Goal: Complete application form: Complete application form

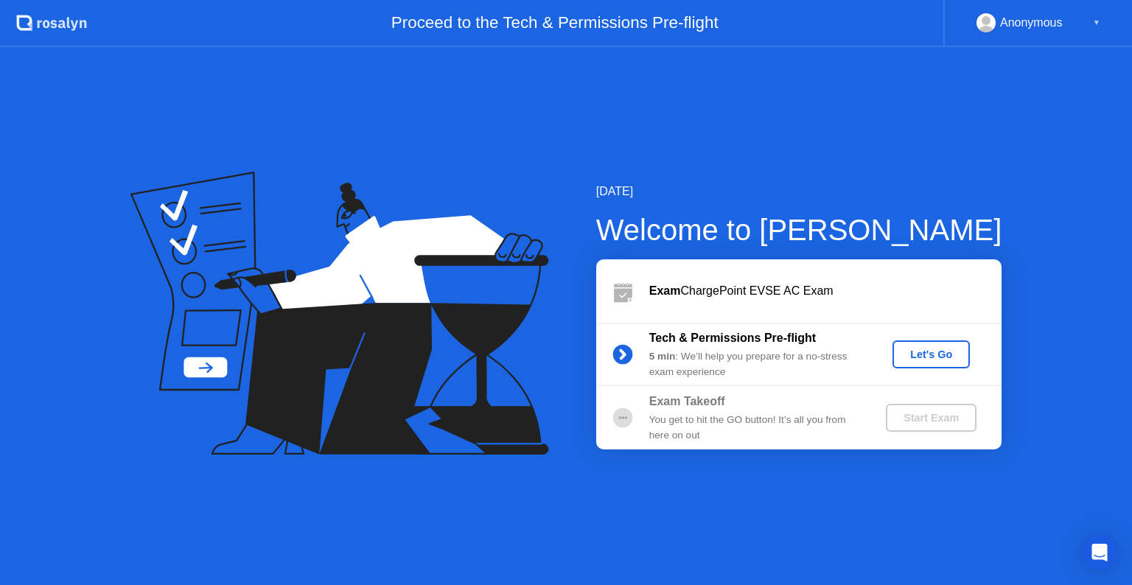
click at [927, 356] on div "Let's Go" at bounding box center [931, 355] width 66 height 12
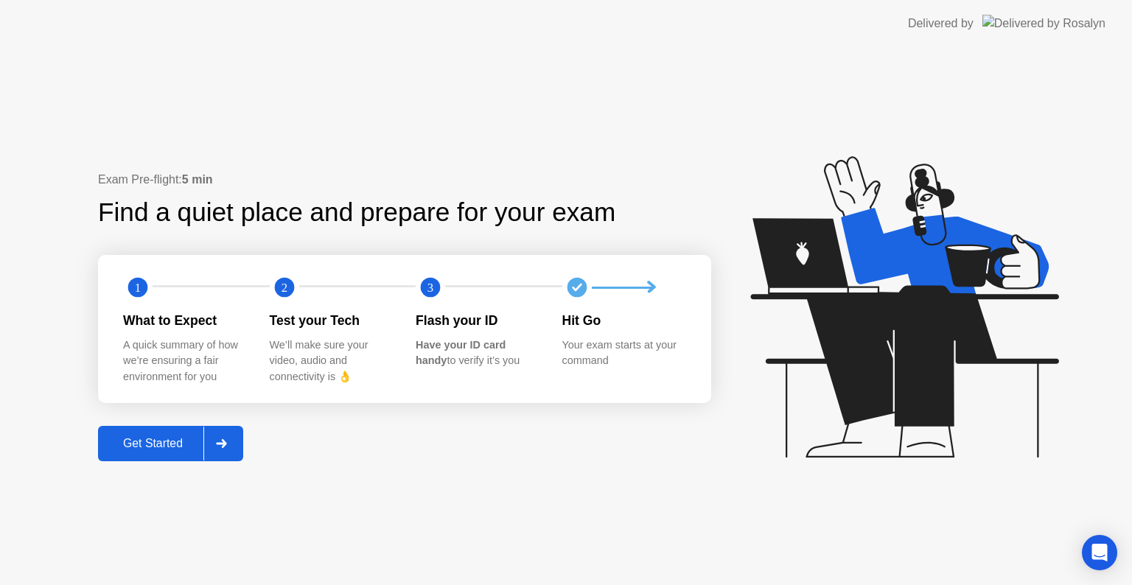
click at [178, 448] on div "Get Started" at bounding box center [152, 443] width 101 height 13
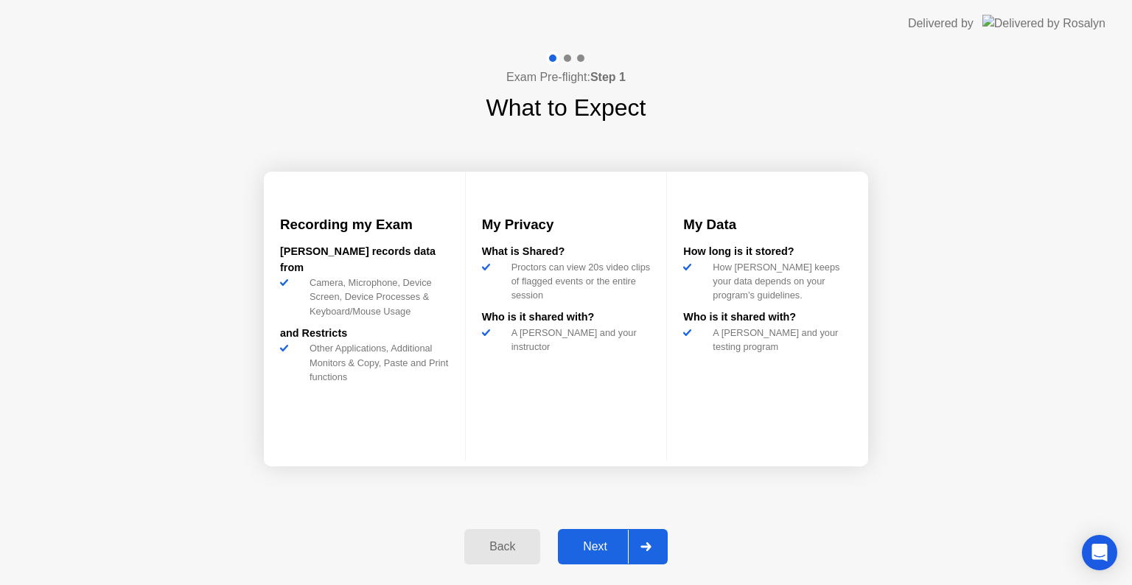
click at [589, 552] on div "Next" at bounding box center [595, 546] width 66 height 13
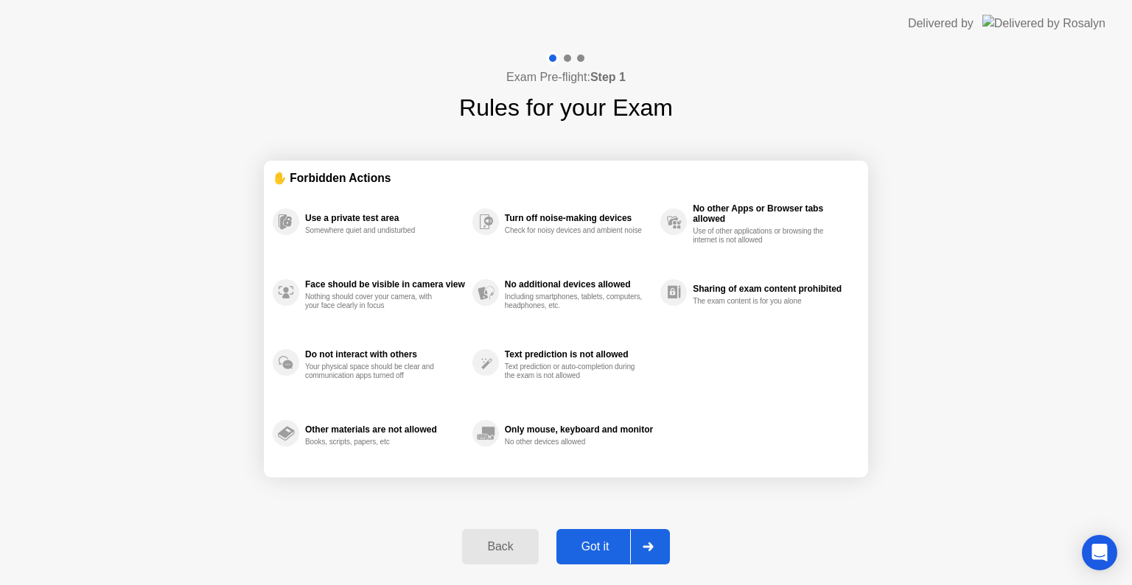
click at [589, 552] on div "Got it" at bounding box center [595, 546] width 69 height 13
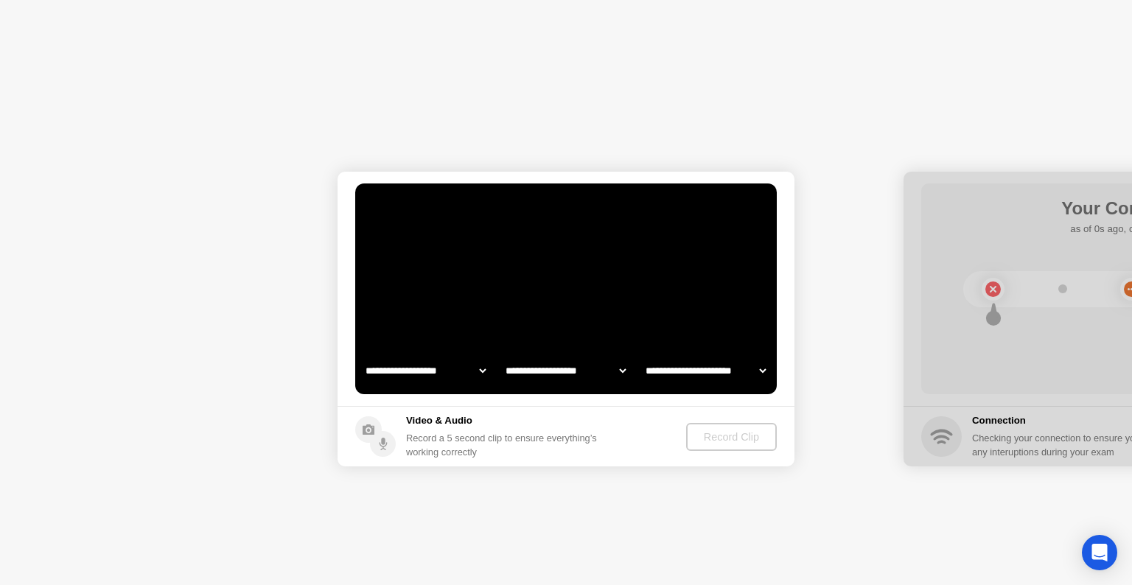
select select "**********"
select select "*******"
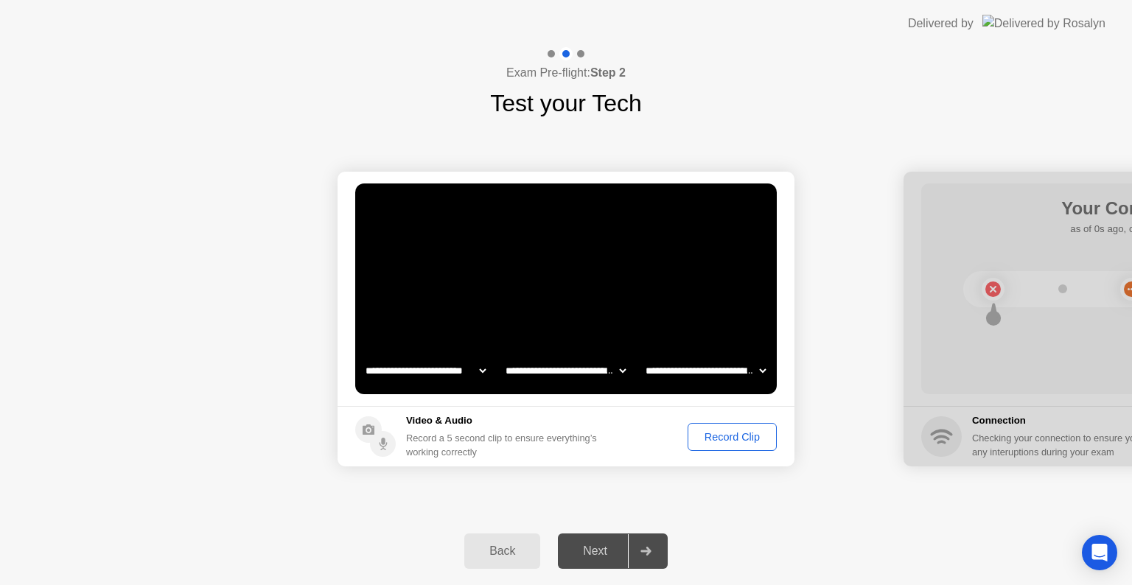
click at [735, 432] on div "Record Clip" at bounding box center [732, 437] width 79 height 12
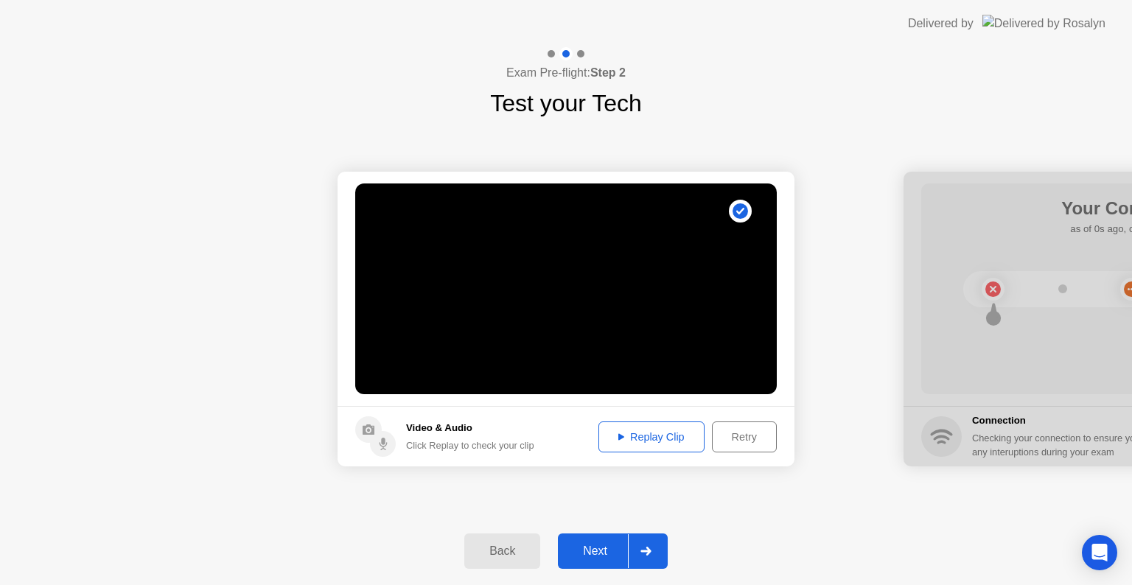
click at [660, 433] on div "Replay Clip" at bounding box center [651, 437] width 96 height 12
click at [598, 564] on button "Next" at bounding box center [613, 550] width 110 height 35
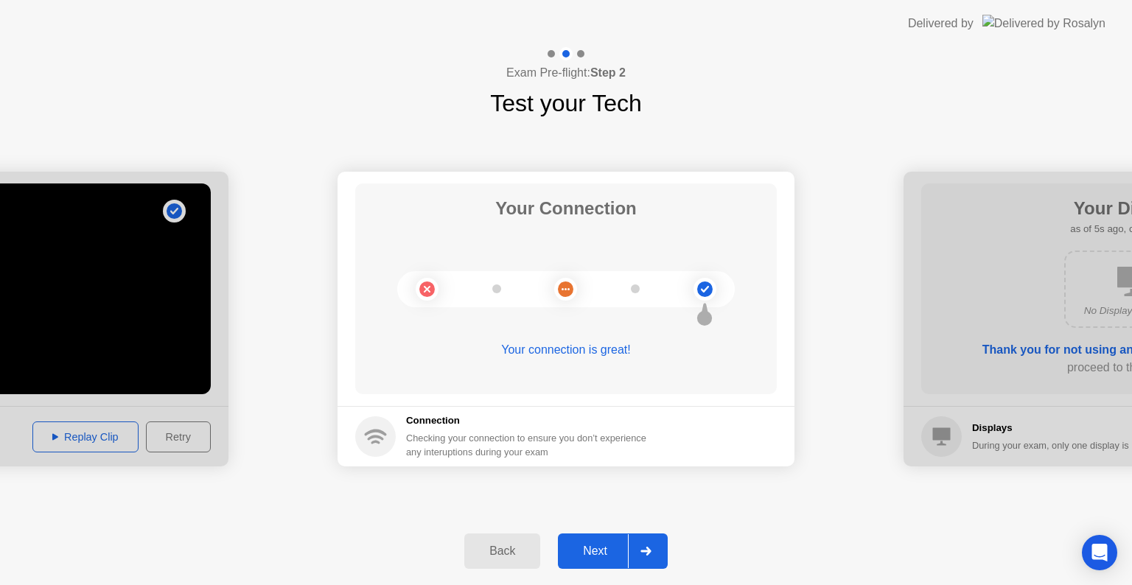
click at [583, 558] on div "Next" at bounding box center [595, 551] width 66 height 13
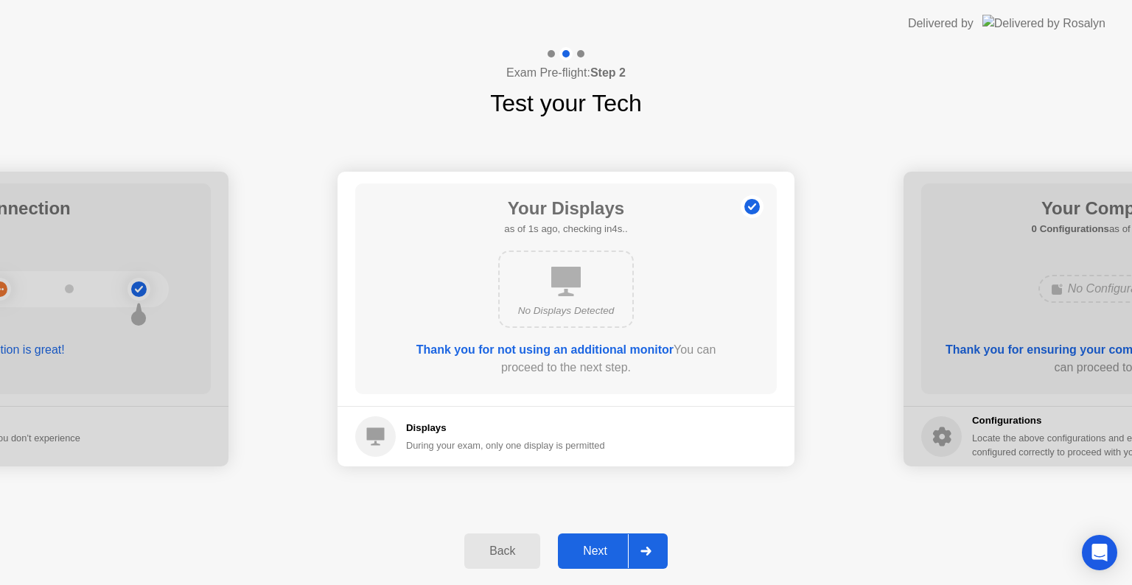
click at [583, 558] on div "Next" at bounding box center [595, 551] width 66 height 13
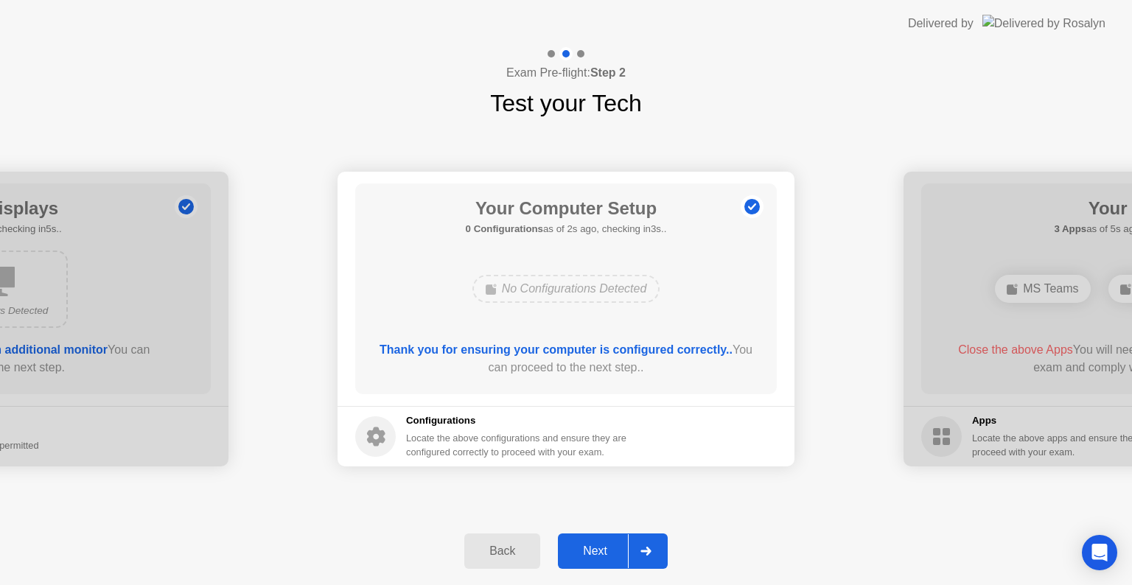
click at [583, 558] on div "Next" at bounding box center [595, 551] width 66 height 13
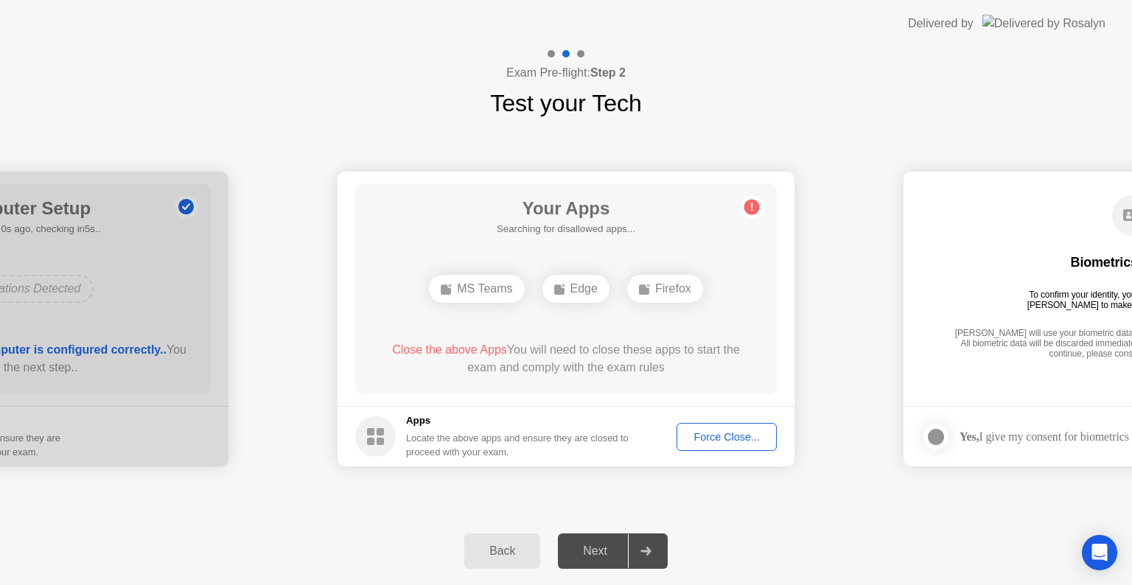
click at [732, 435] on div "Force Close..." at bounding box center [727, 437] width 90 height 12
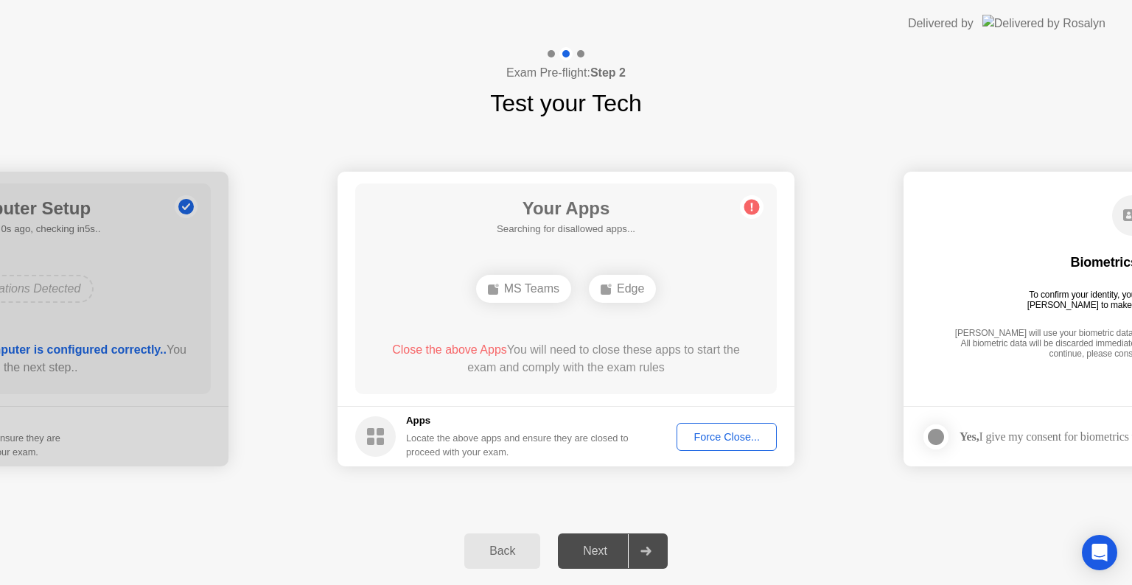
click at [729, 432] on div "Force Close..." at bounding box center [727, 437] width 90 height 12
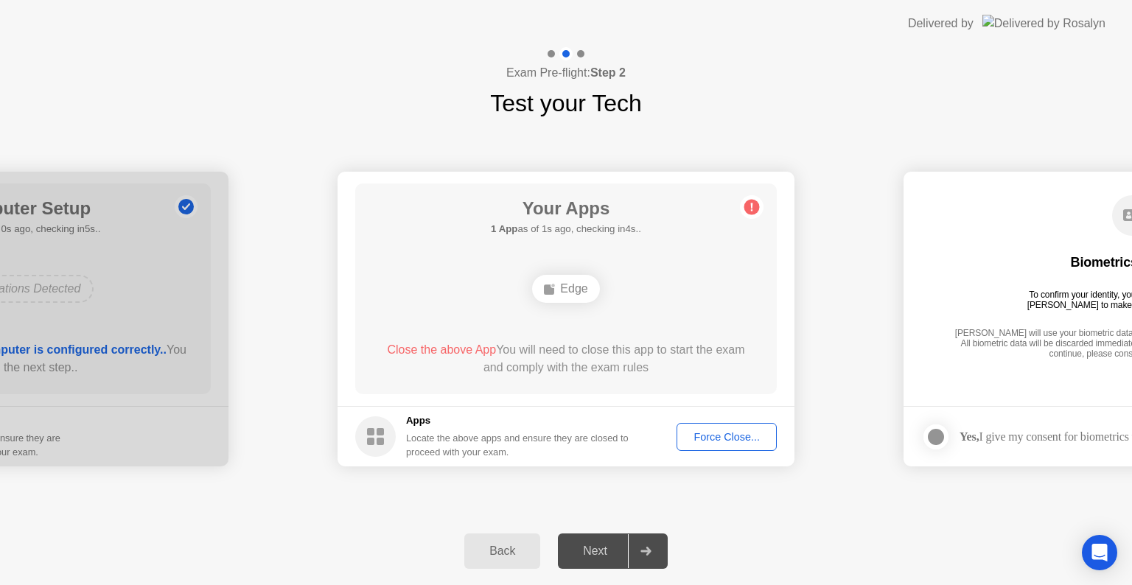
click at [732, 440] on div "Force Close..." at bounding box center [727, 437] width 90 height 12
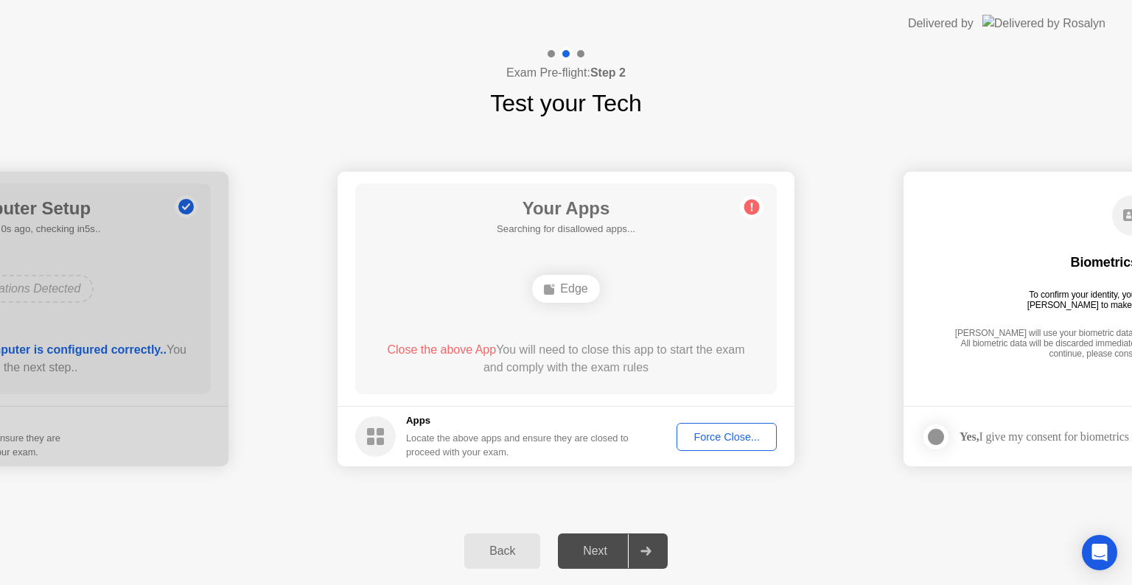
click at [722, 433] on div "Force Close..." at bounding box center [727, 437] width 90 height 12
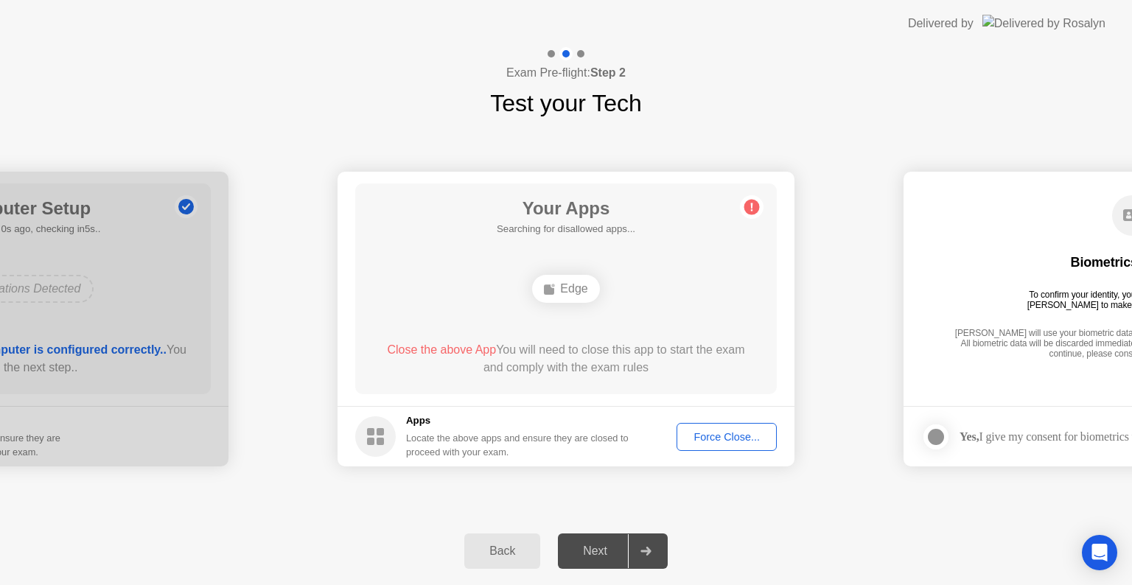
click at [718, 431] on div "Force Close..." at bounding box center [727, 437] width 90 height 12
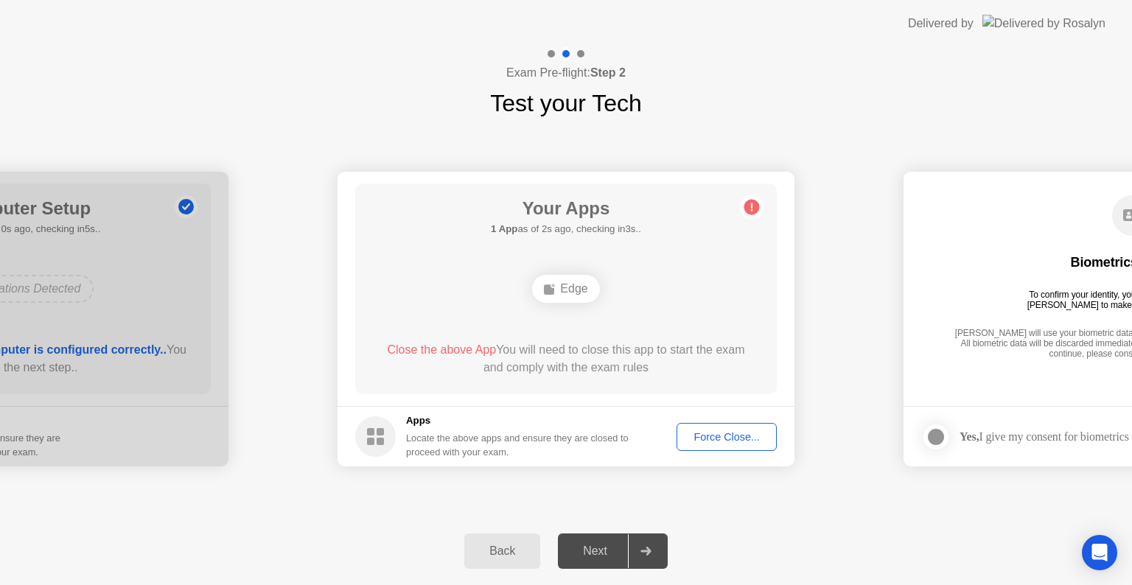
click at [757, 206] on circle at bounding box center [751, 207] width 15 height 15
click at [754, 206] on circle at bounding box center [751, 207] width 15 height 15
click at [729, 437] on div "Force Close..." at bounding box center [727, 437] width 90 height 12
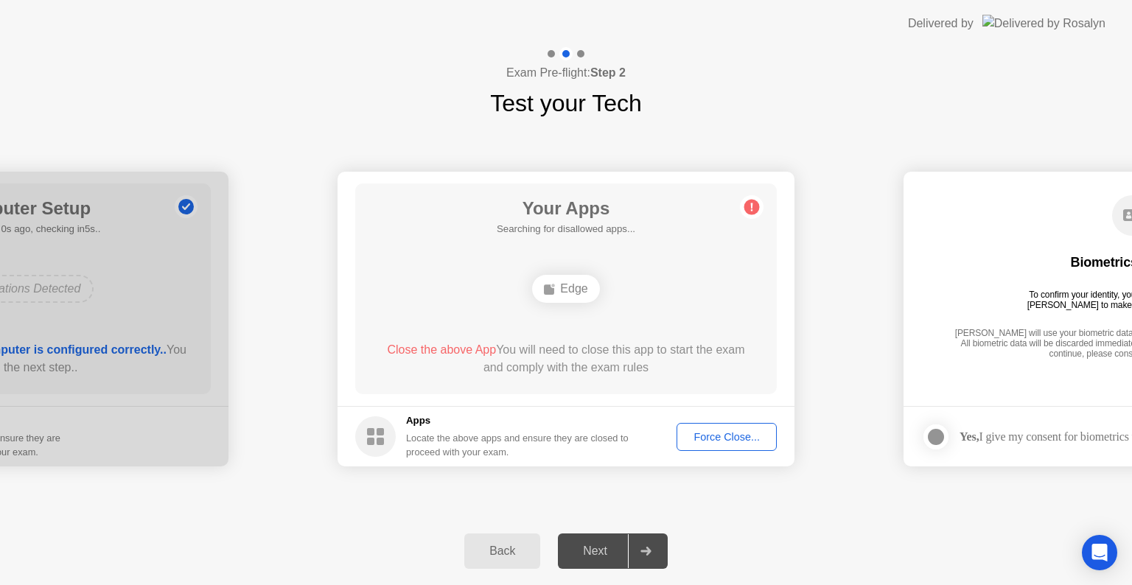
click at [749, 204] on circle at bounding box center [751, 207] width 15 height 15
click at [725, 441] on div "Force Close..." at bounding box center [727, 437] width 90 height 12
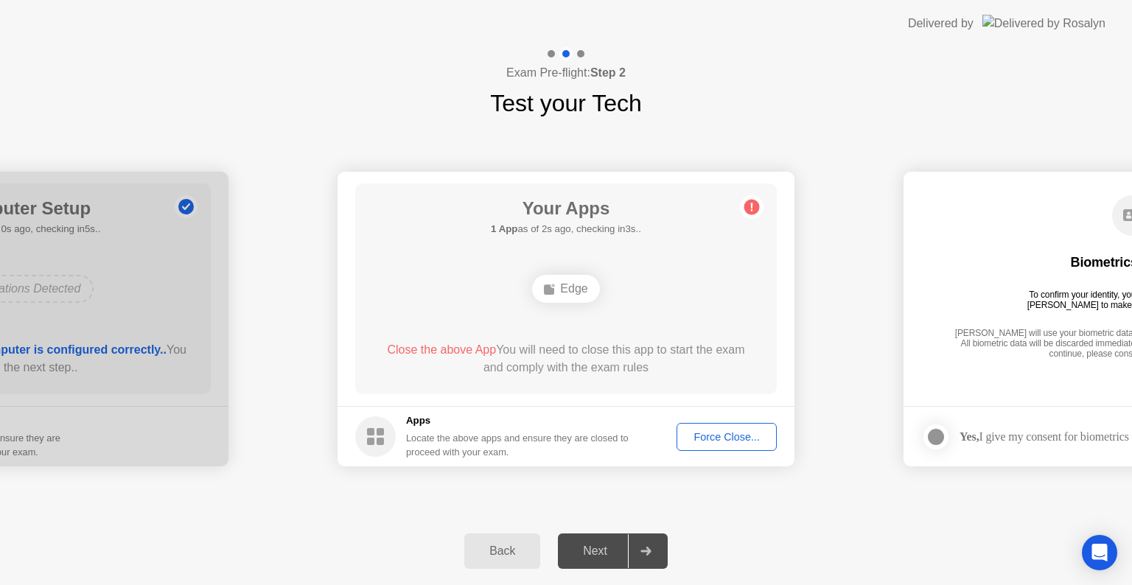
drag, startPoint x: 628, startPoint y: 379, endPoint x: 855, endPoint y: 522, distance: 268.2
click at [855, 522] on div "**********" at bounding box center [566, 316] width 1132 height 538
click at [808, 514] on div "**********" at bounding box center [566, 319] width 1132 height 396
click at [577, 293] on div "Edge" at bounding box center [565, 289] width 67 height 28
click at [727, 435] on div "Force Close..." at bounding box center [727, 437] width 90 height 12
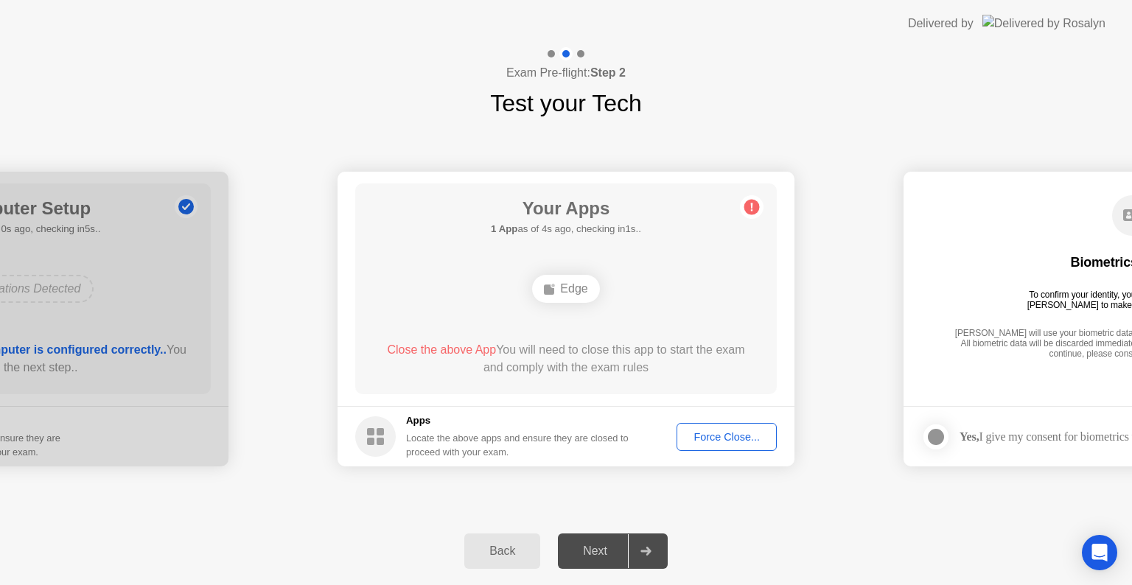
click at [701, 436] on div "Force Close..." at bounding box center [727, 437] width 90 height 12
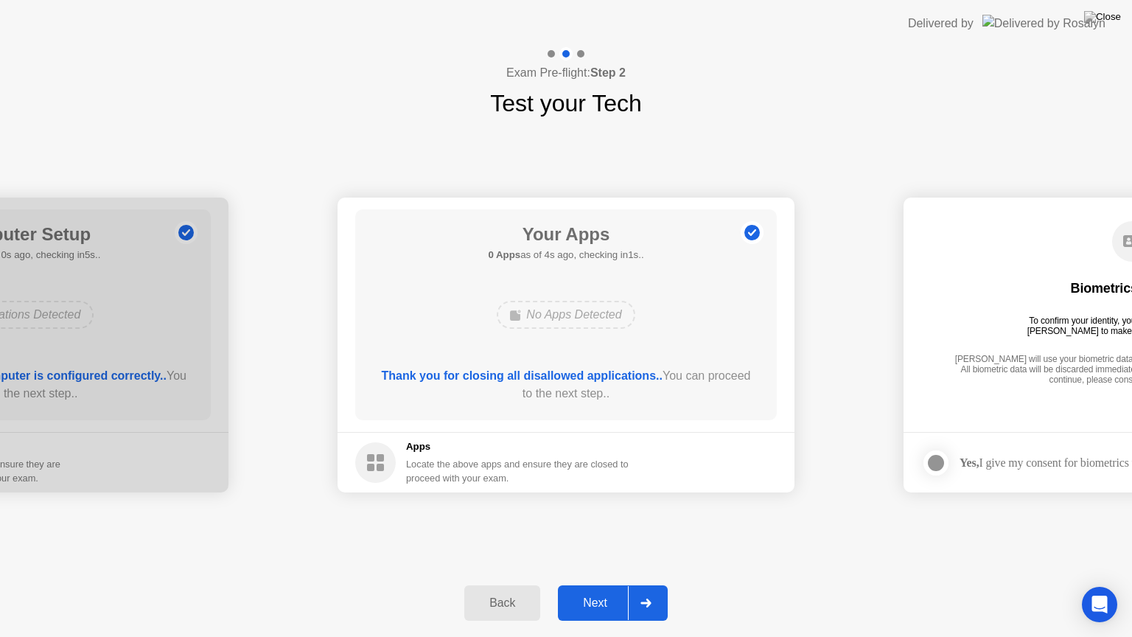
click at [592, 584] on div "Next" at bounding box center [595, 602] width 66 height 13
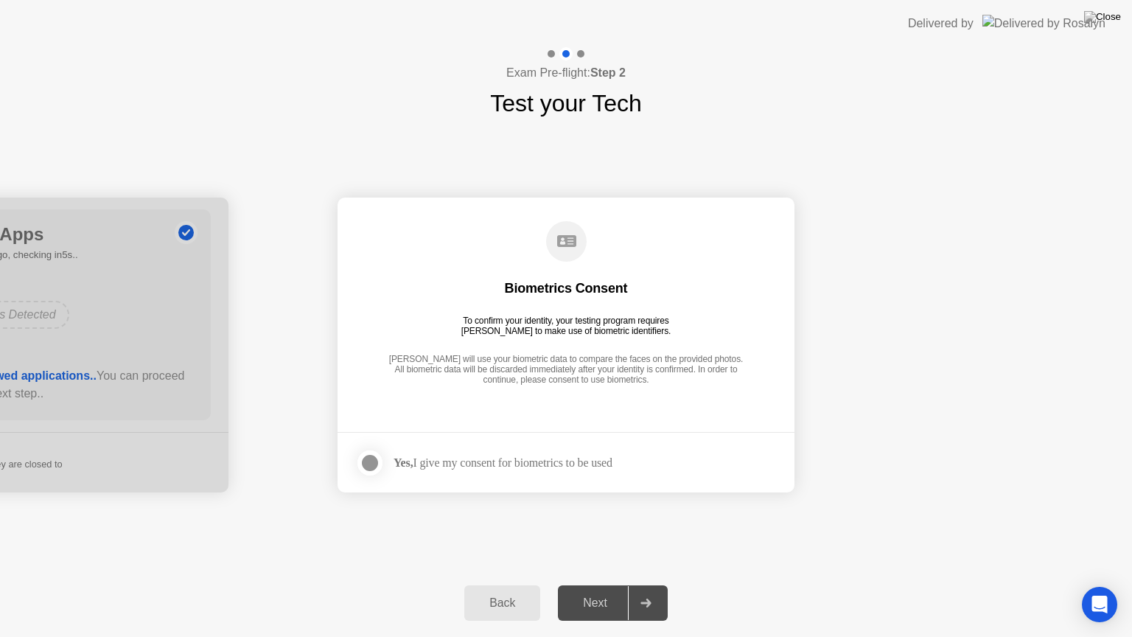
click at [374, 460] on div at bounding box center [370, 463] width 18 height 18
click at [601, 584] on div "Next" at bounding box center [595, 602] width 66 height 13
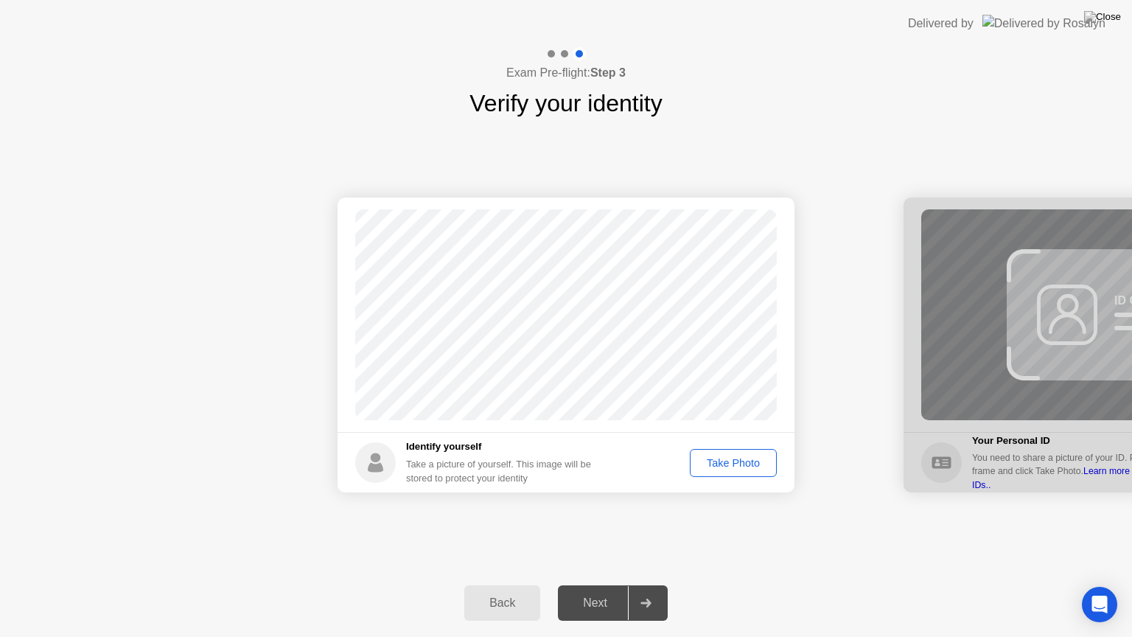
click at [712, 466] on div "Take Photo" at bounding box center [733, 463] width 77 height 12
click at [609, 584] on div "Next" at bounding box center [595, 602] width 66 height 13
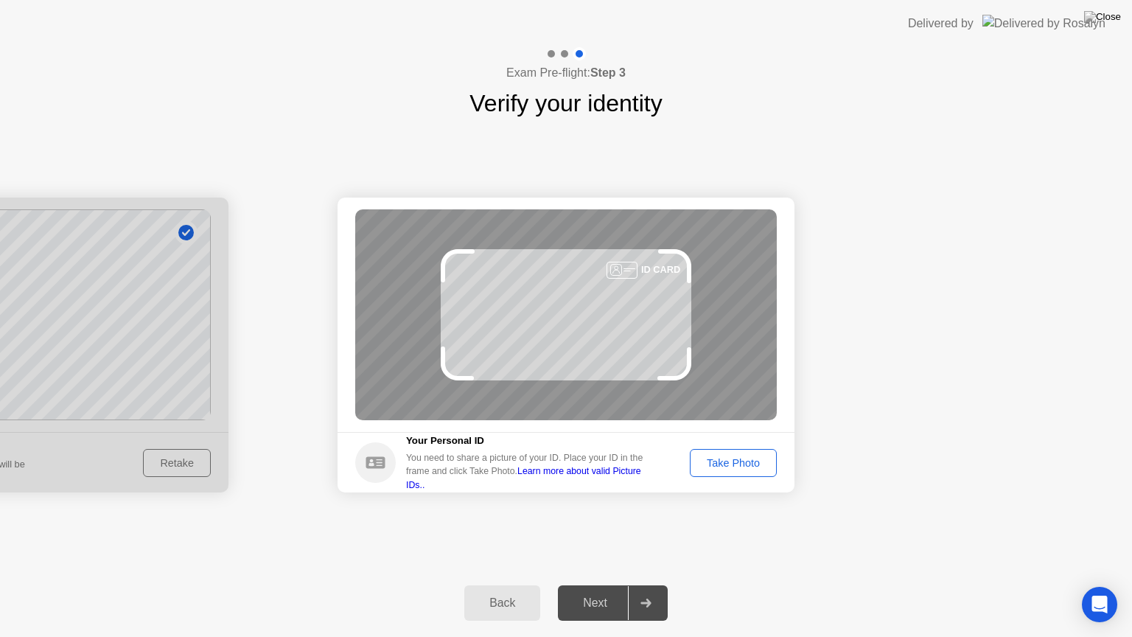
click at [713, 452] on button "Take Photo" at bounding box center [733, 463] width 87 height 28
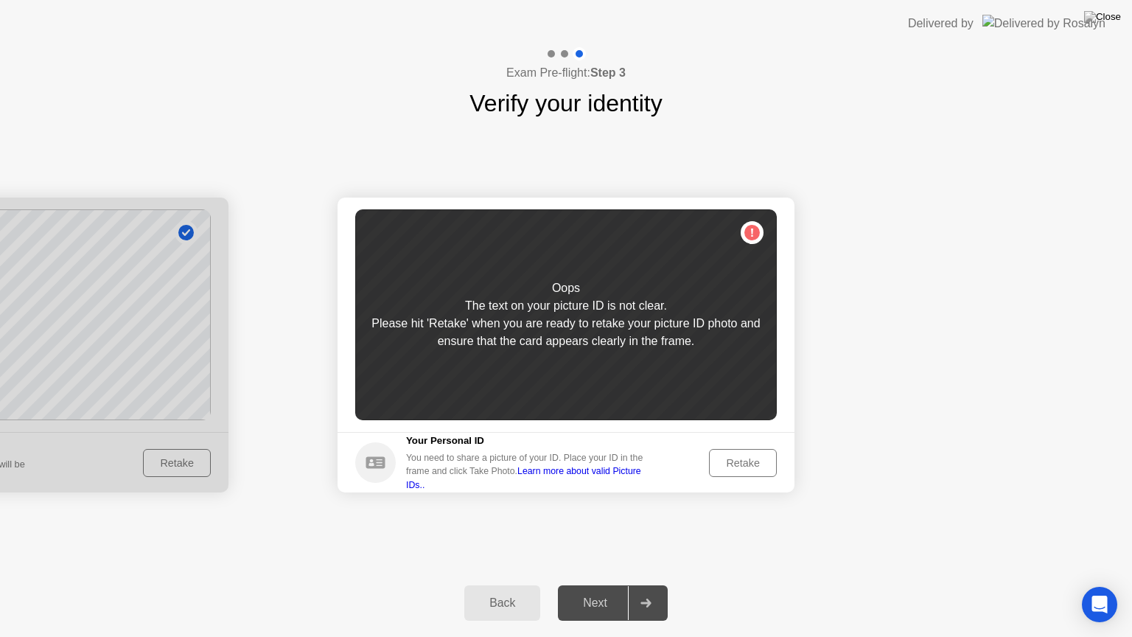
click at [728, 463] on div "Retake" at bounding box center [742, 463] width 57 height 12
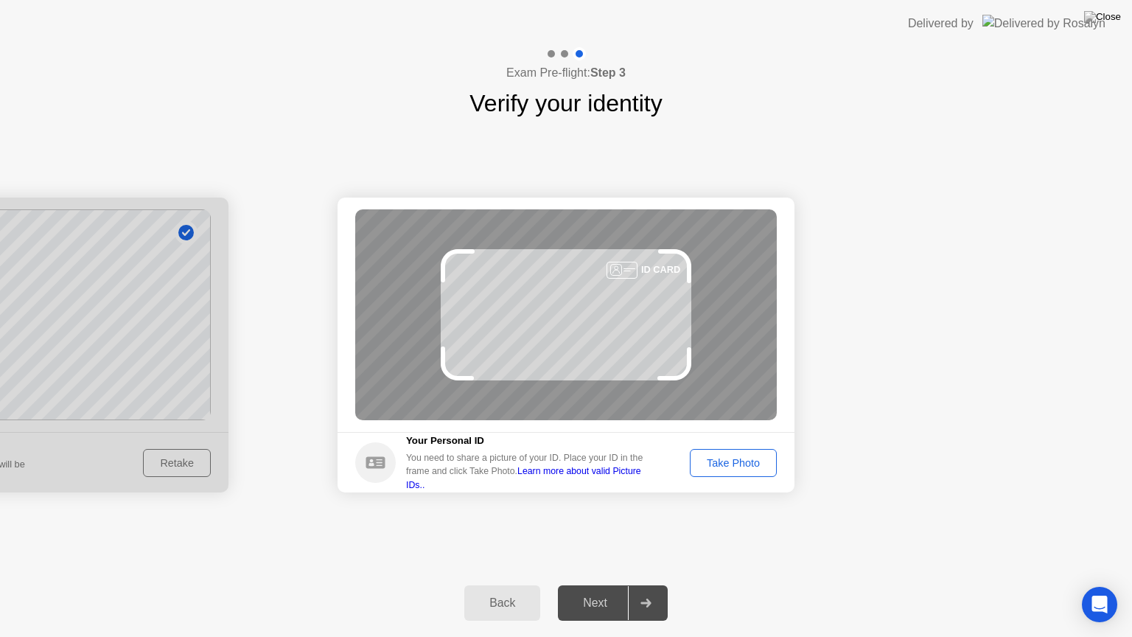
click at [728, 463] on div "Take Photo" at bounding box center [733, 463] width 77 height 12
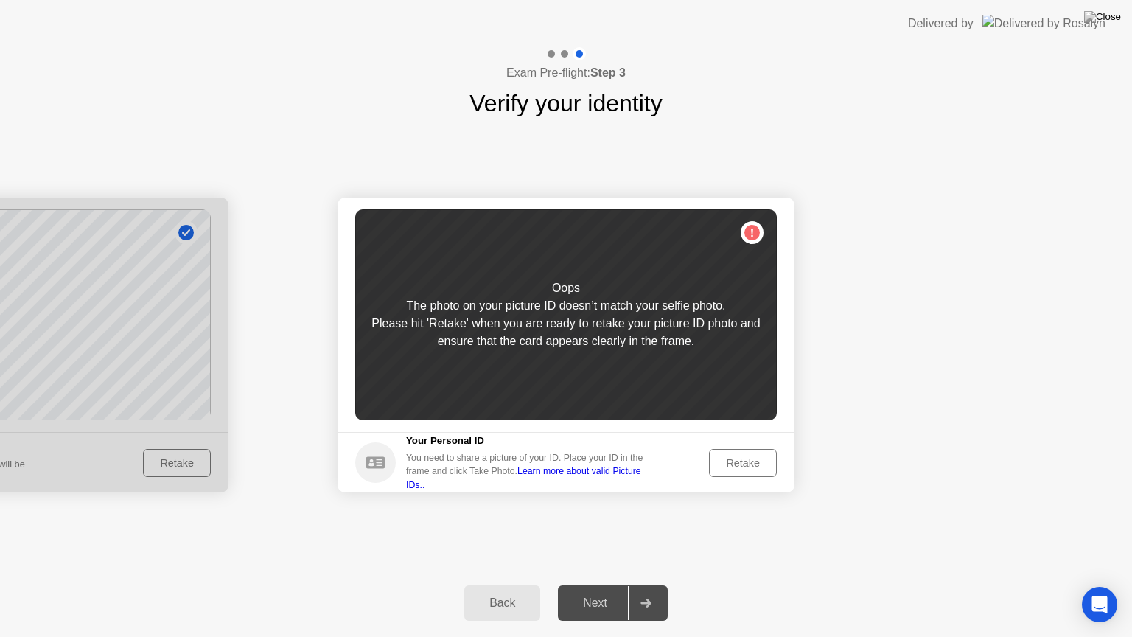
click at [728, 463] on div "Retake" at bounding box center [742, 463] width 57 height 12
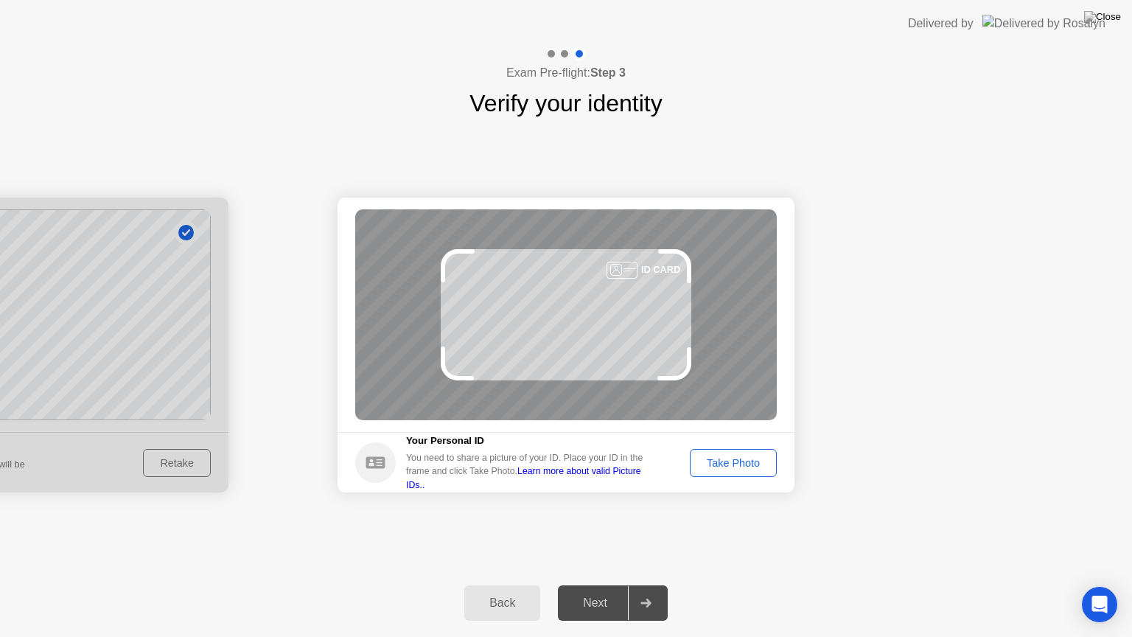
click at [530, 584] on div "Back" at bounding box center [502, 602] width 67 height 13
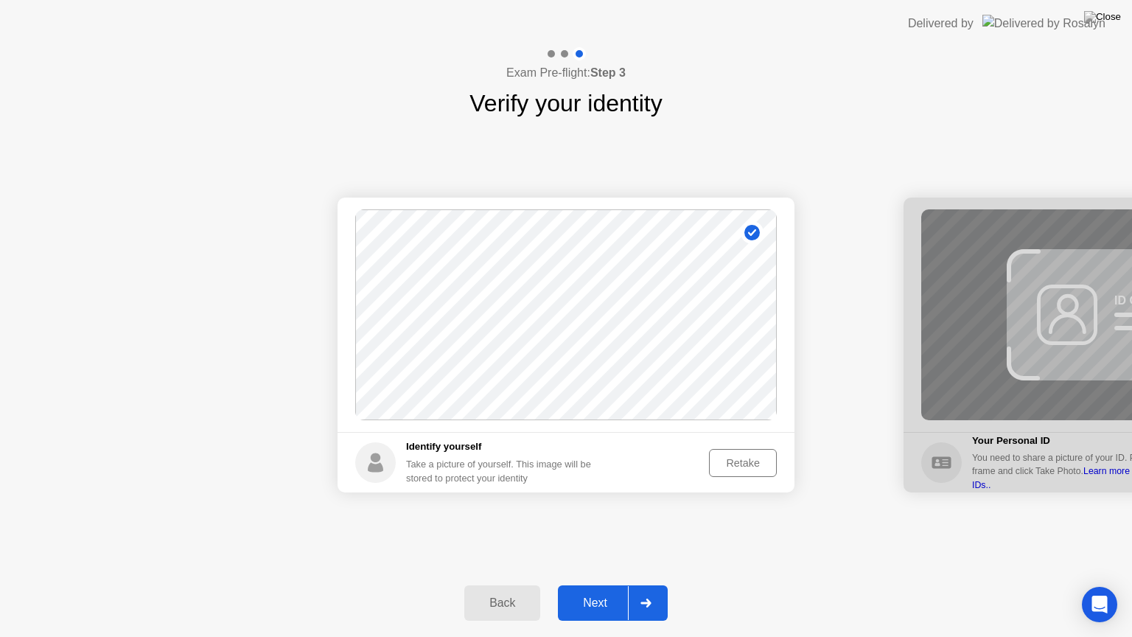
click at [753, 470] on button "Retake" at bounding box center [743, 463] width 68 height 28
click at [753, 470] on button "Take Photo" at bounding box center [733, 463] width 87 height 28
click at [592, 584] on div "Next" at bounding box center [595, 602] width 66 height 13
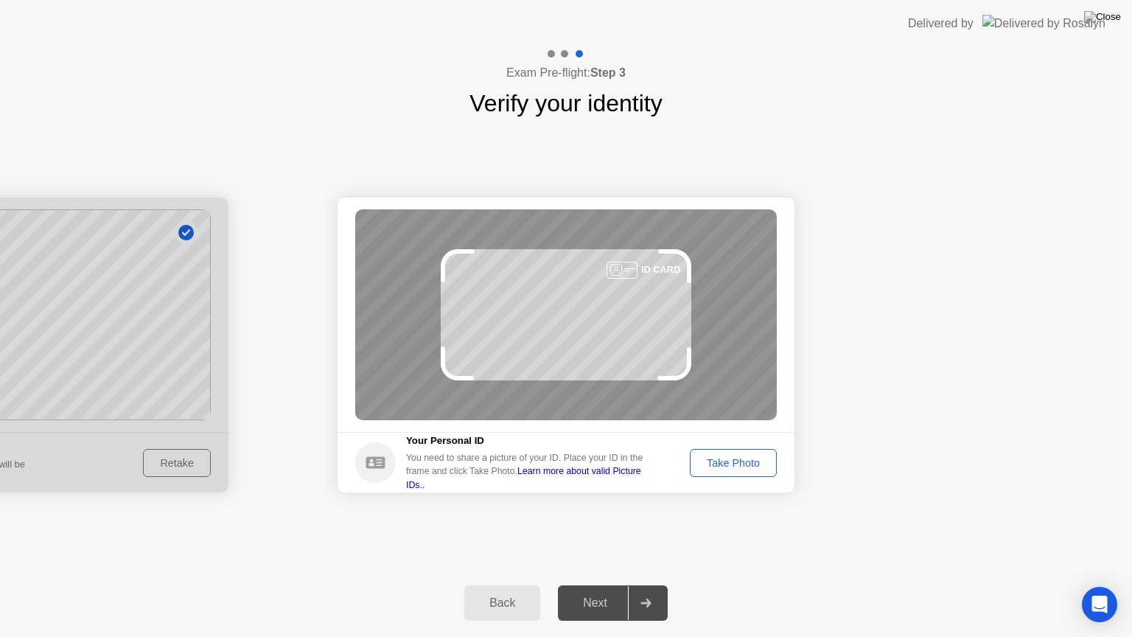
click at [723, 460] on div "Take Photo" at bounding box center [733, 463] width 77 height 12
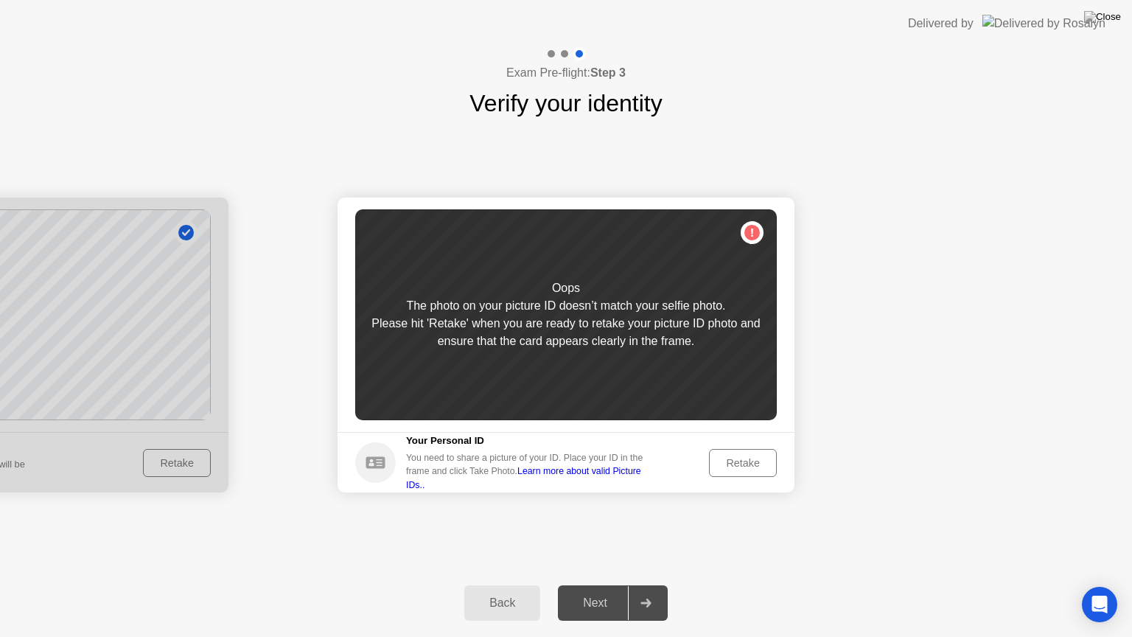
click at [736, 452] on button "Retake" at bounding box center [743, 463] width 68 height 28
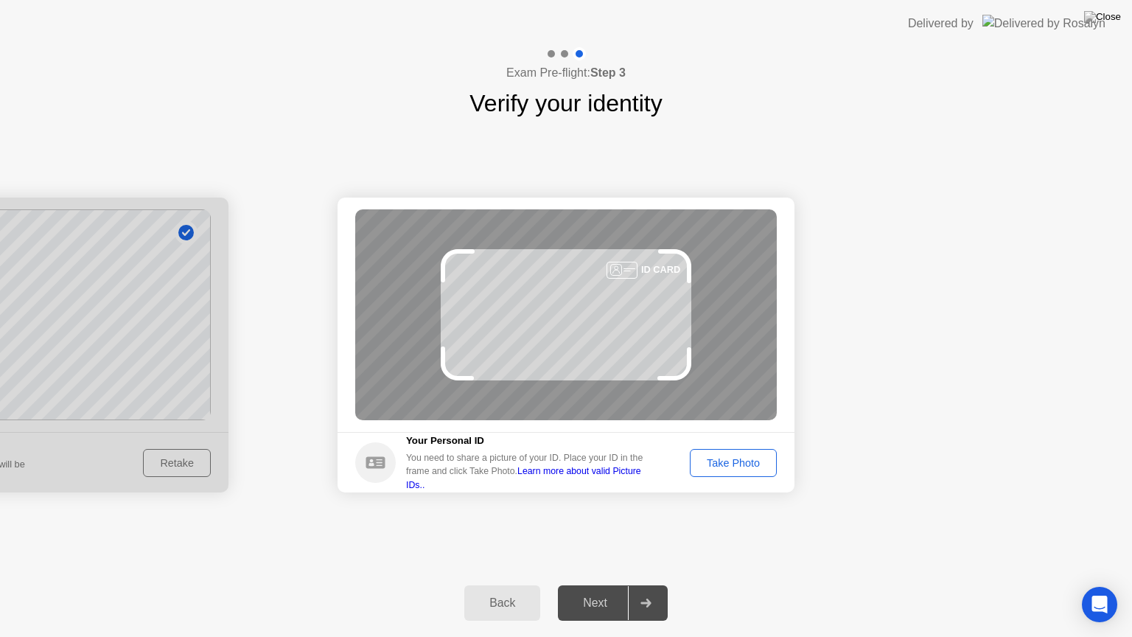
click at [729, 461] on div "Take Photo" at bounding box center [733, 463] width 77 height 12
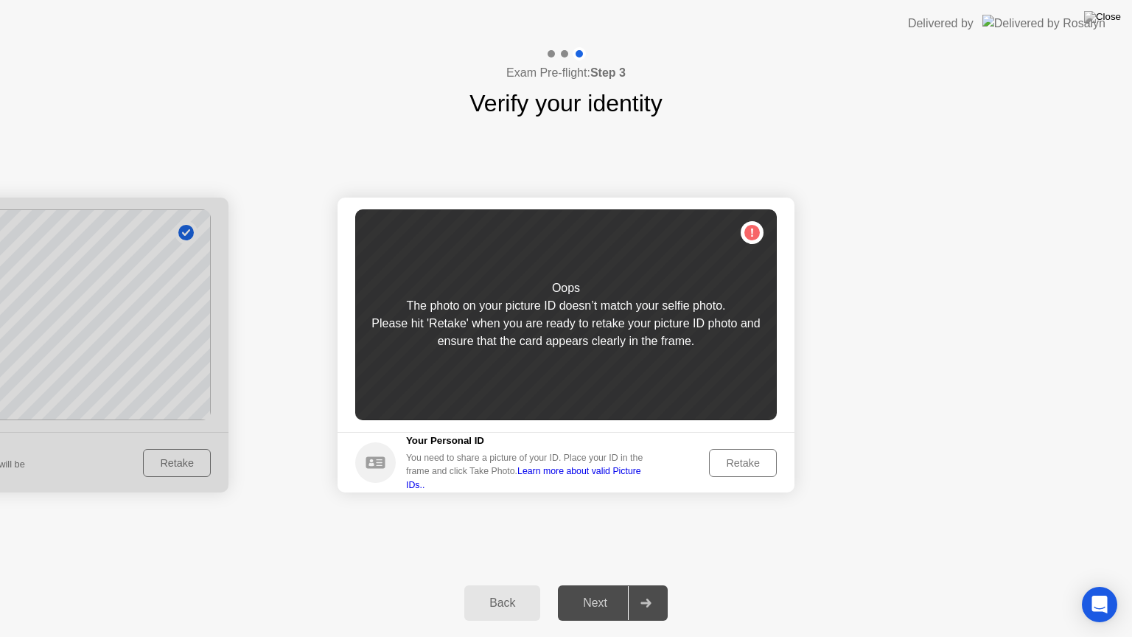
click at [517, 584] on button "Back" at bounding box center [502, 602] width 76 height 35
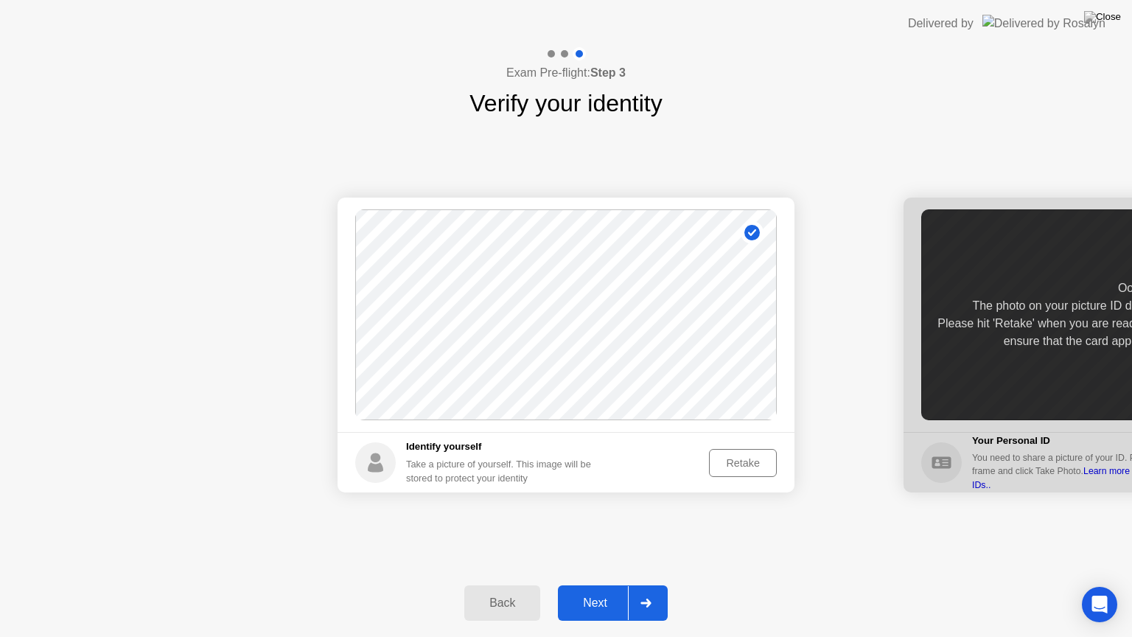
click at [728, 466] on div "Retake" at bounding box center [742, 463] width 57 height 12
click at [728, 466] on div "Take Photo" at bounding box center [733, 463] width 77 height 12
click at [589, 584] on div "Next" at bounding box center [595, 602] width 66 height 13
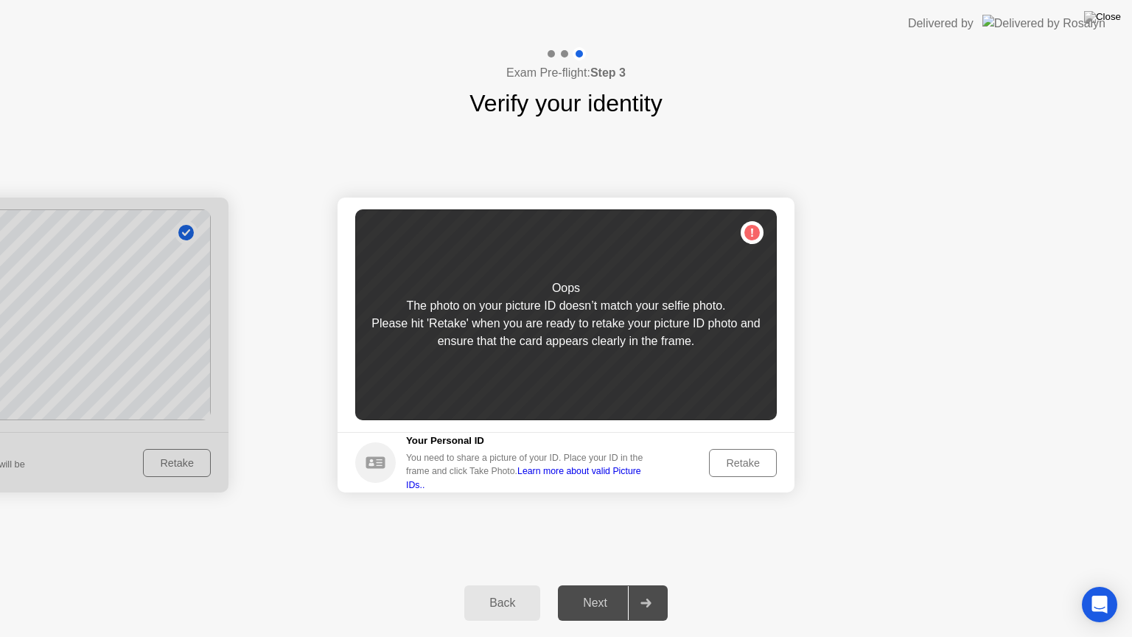
click at [746, 462] on div "Retake" at bounding box center [742, 463] width 57 height 12
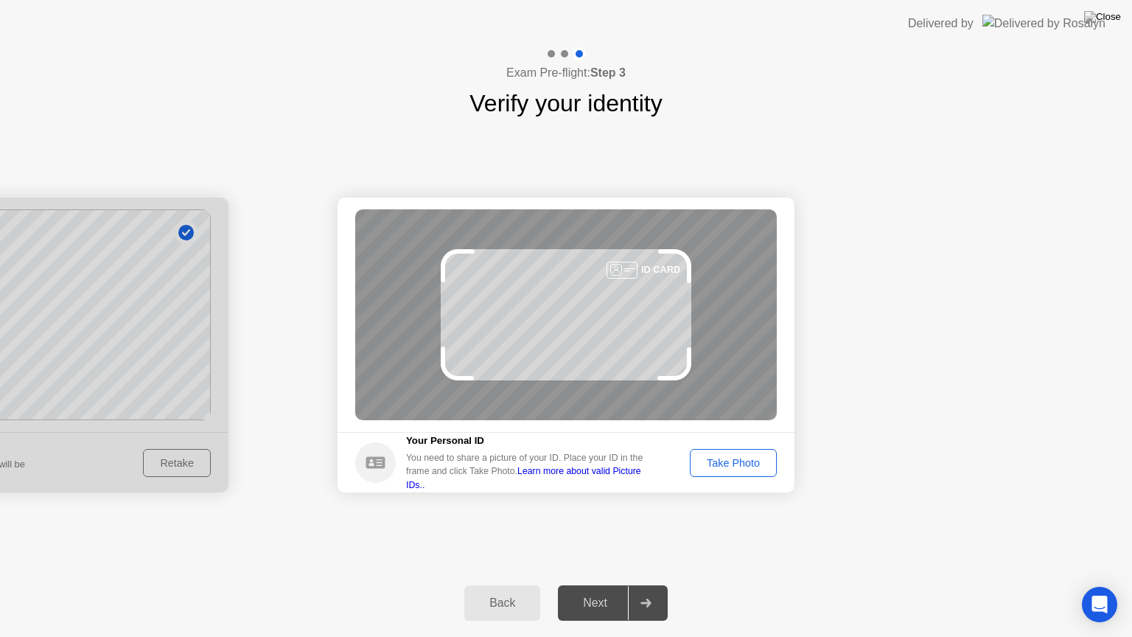
click at [746, 462] on div "Take Photo" at bounding box center [733, 463] width 77 height 12
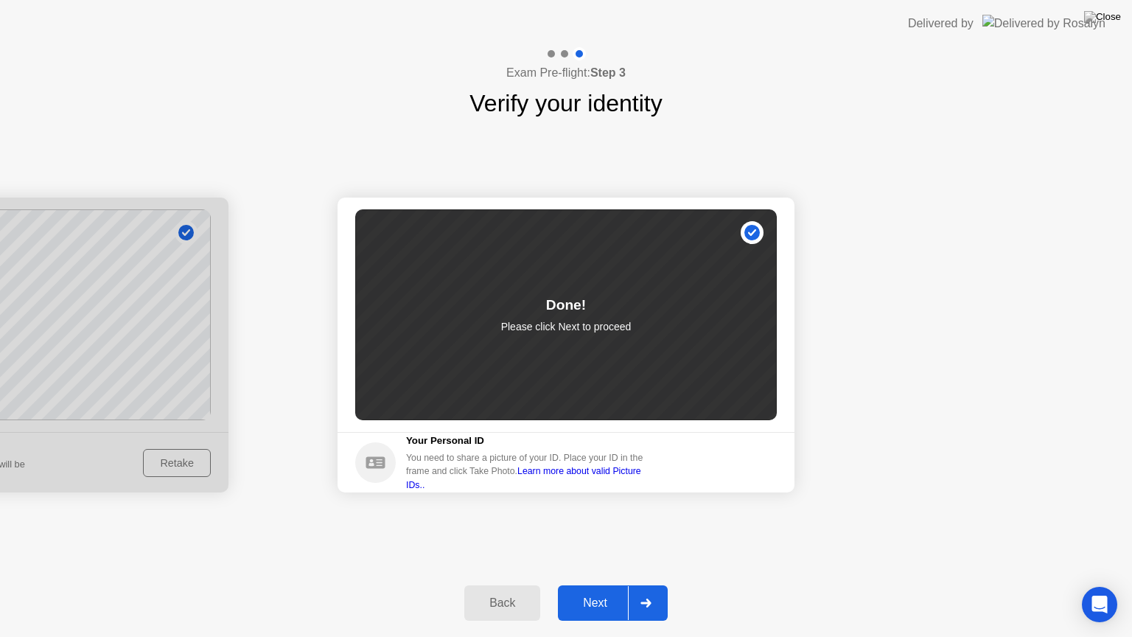
click at [601, 584] on div "Next" at bounding box center [595, 602] width 66 height 13
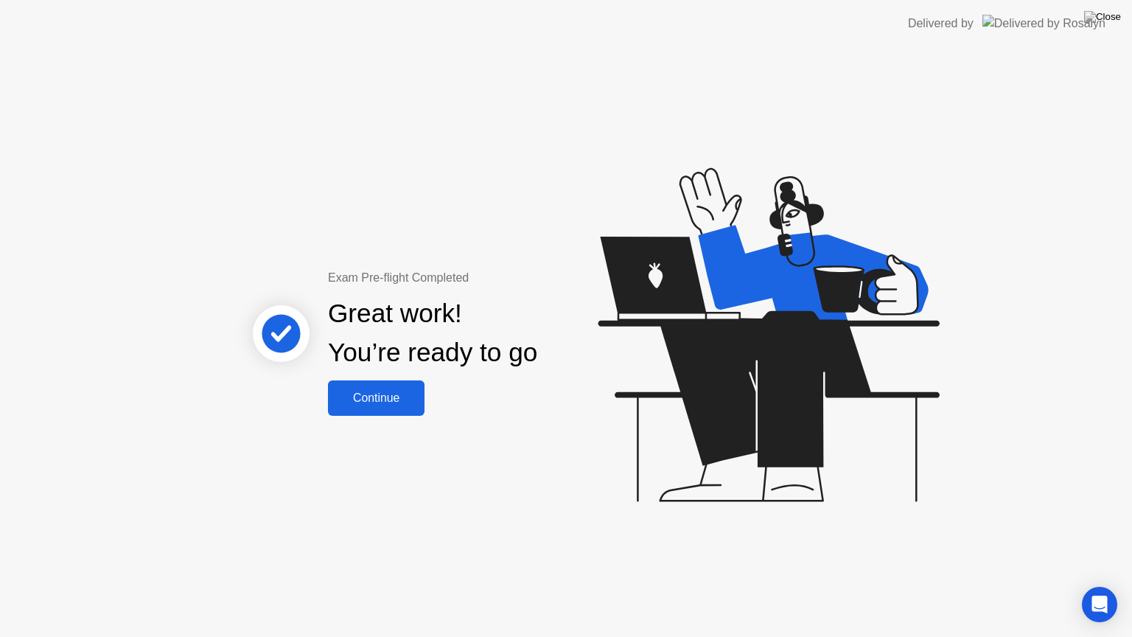
click at [357, 405] on div "Continue" at bounding box center [376, 397] width 88 height 13
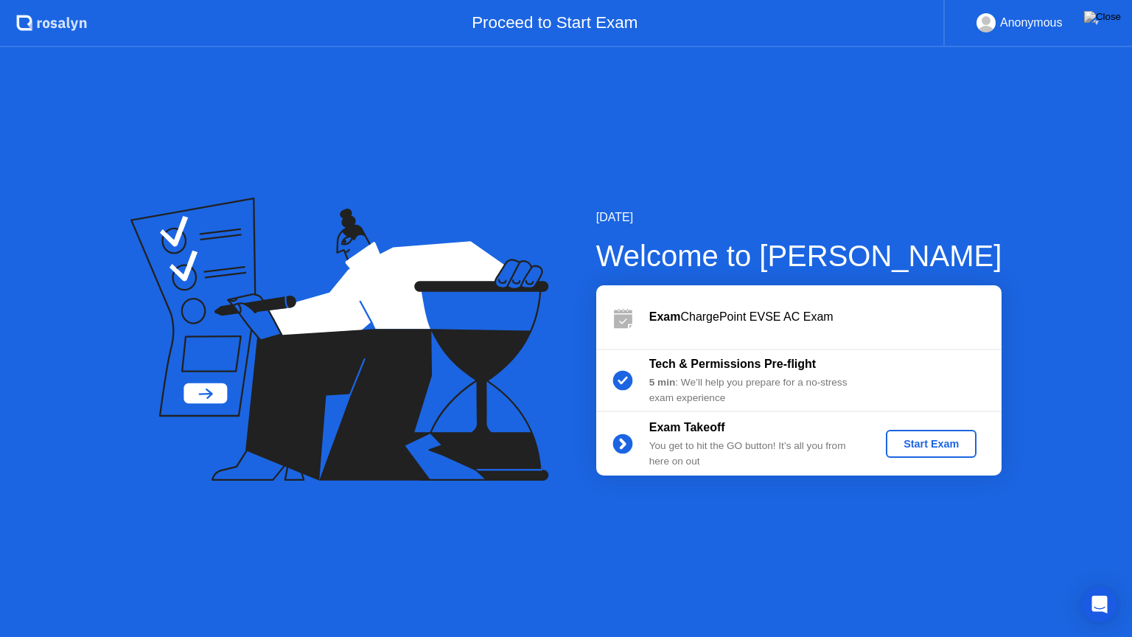
click at [928, 447] on div "Start Exam" at bounding box center [931, 444] width 79 height 12
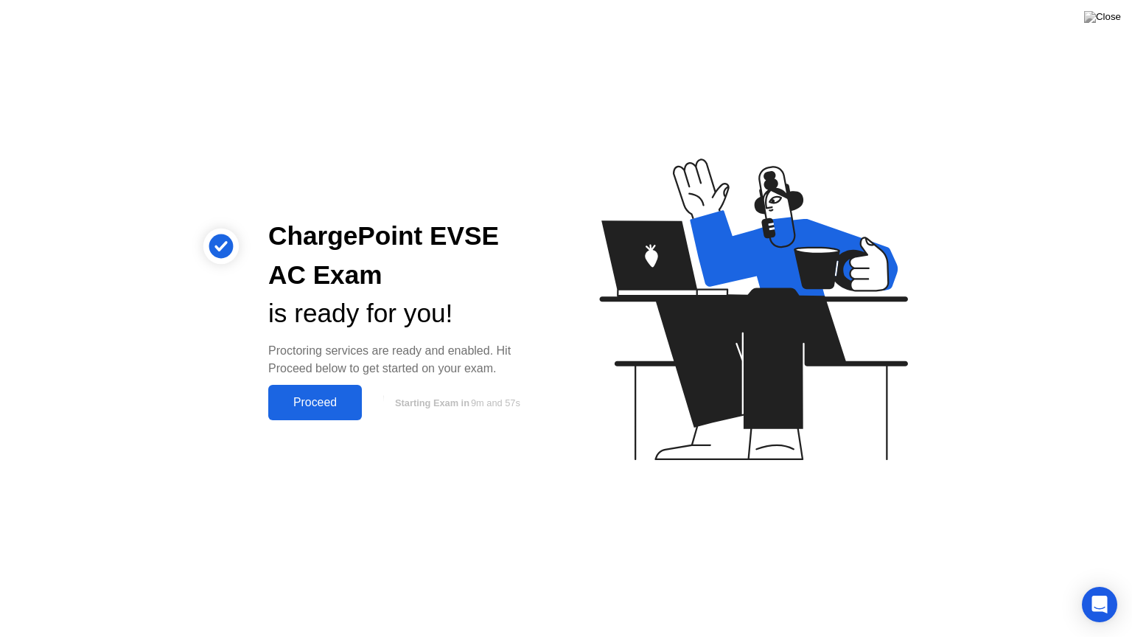
click at [334, 398] on div "Proceed" at bounding box center [315, 402] width 85 height 13
